Goal: Find specific page/section: Find specific page/section

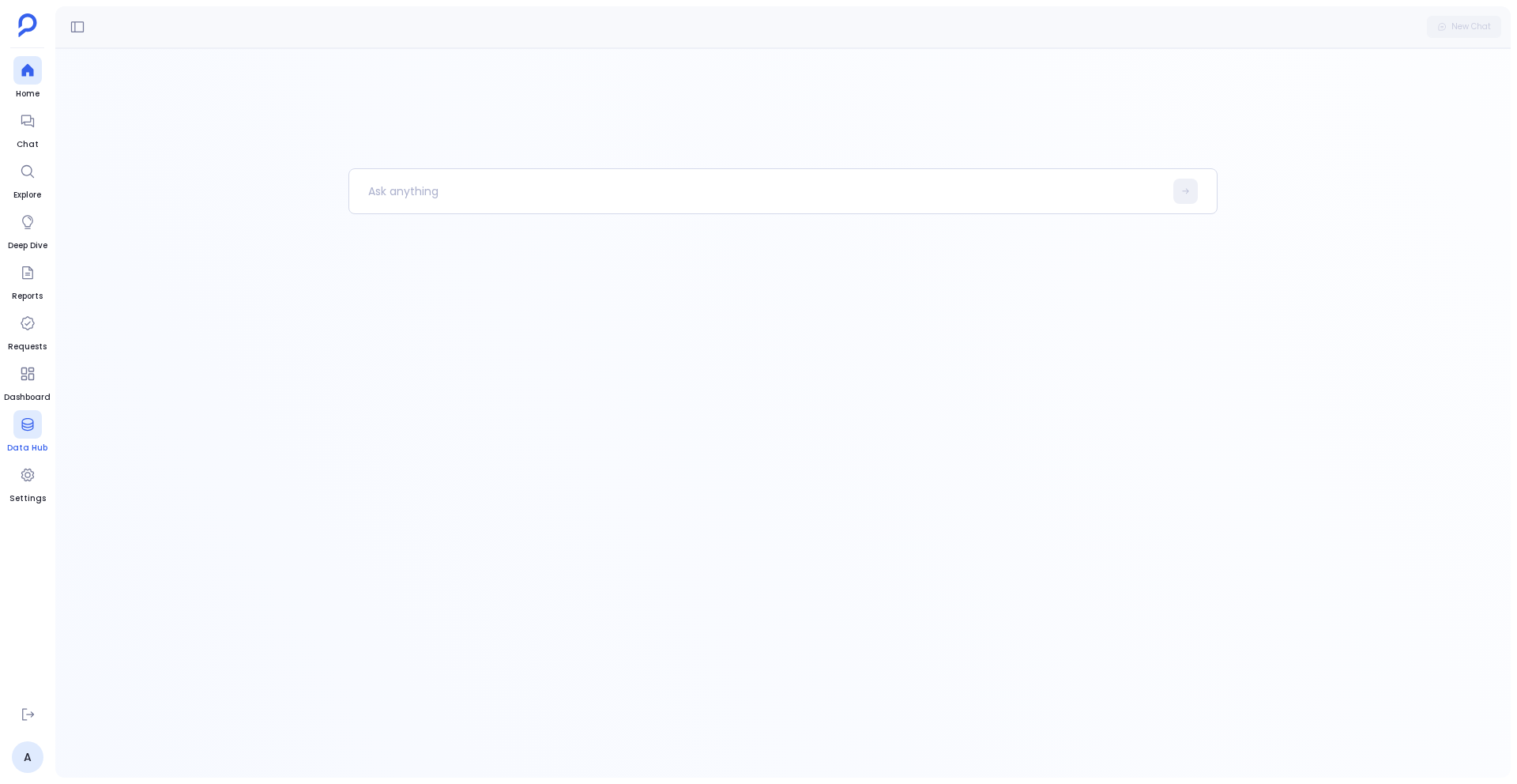
click at [28, 438] on div at bounding box center [27, 425] width 28 height 28
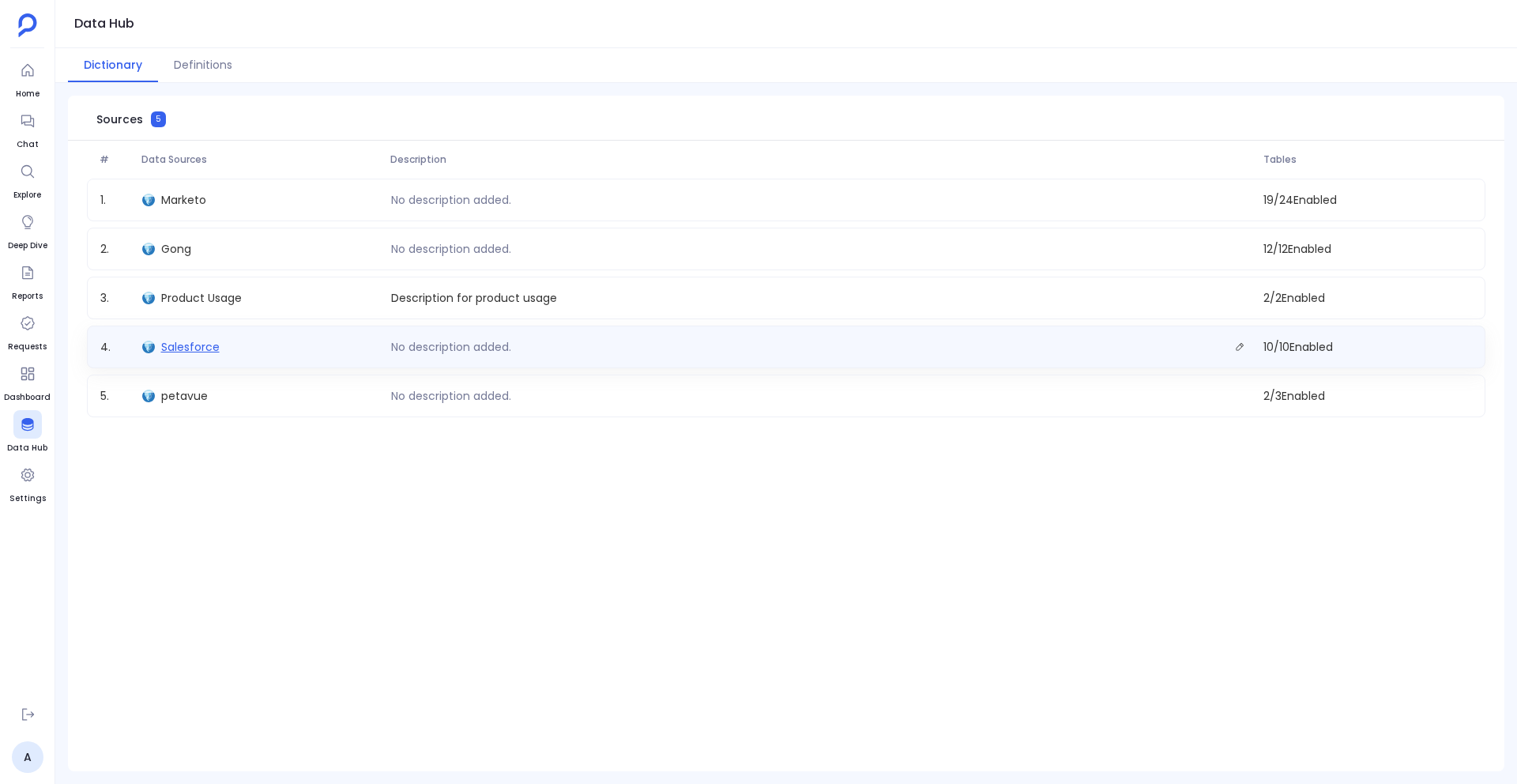
click at [200, 344] on span "Salesforce" at bounding box center [190, 347] width 59 height 16
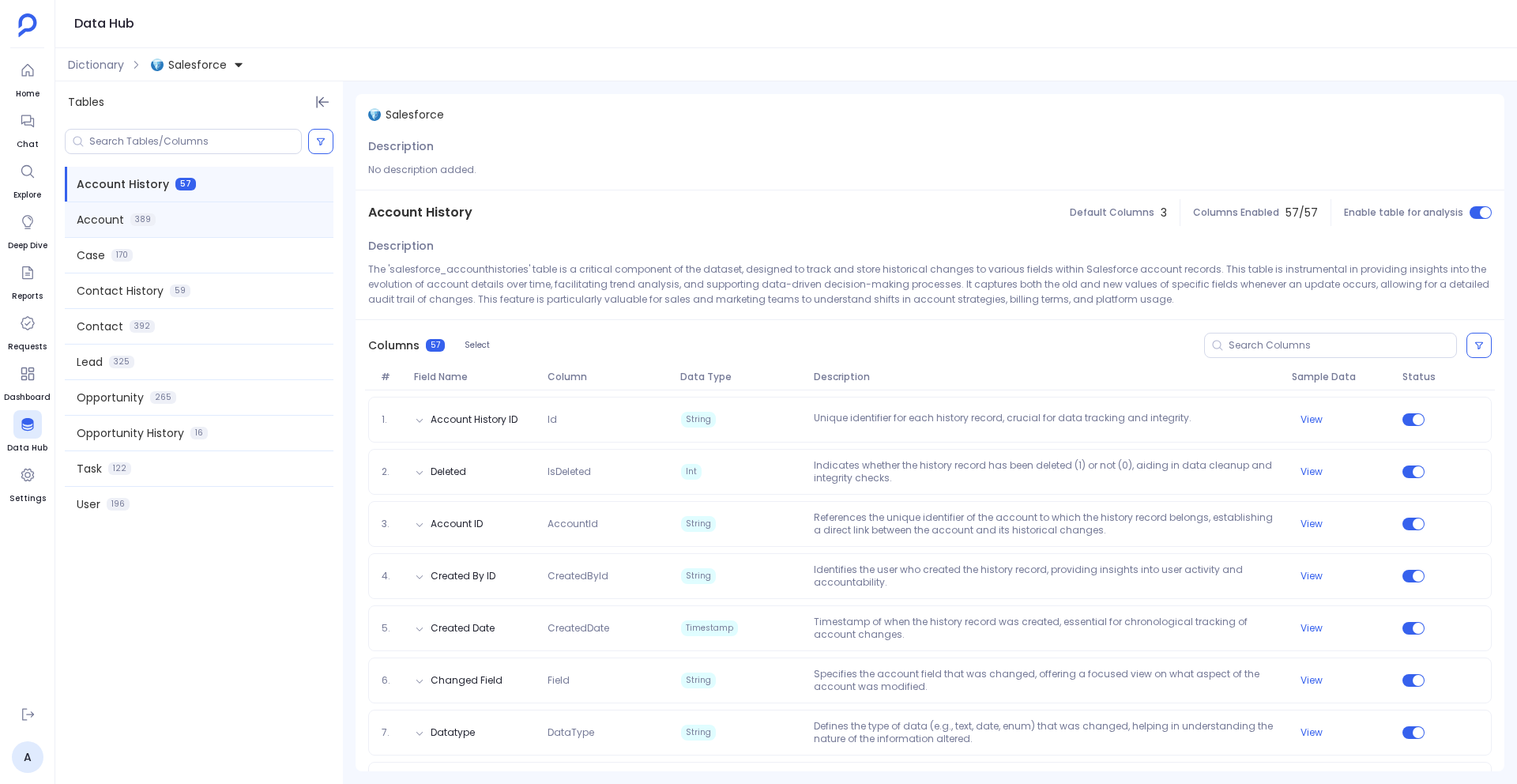
click at [112, 215] on span "Account" at bounding box center [100, 220] width 47 height 16
